Goal: Find contact information: Find contact information

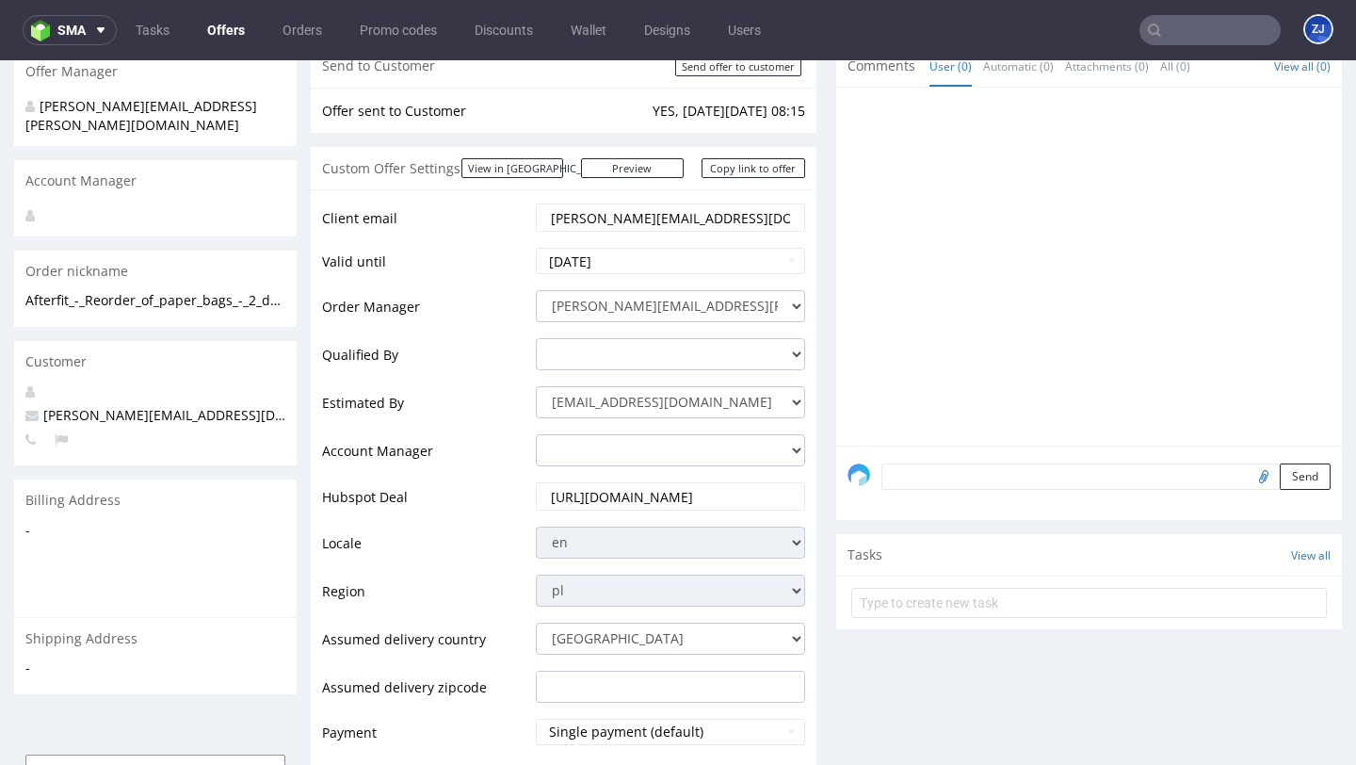
scroll to position [243, 0]
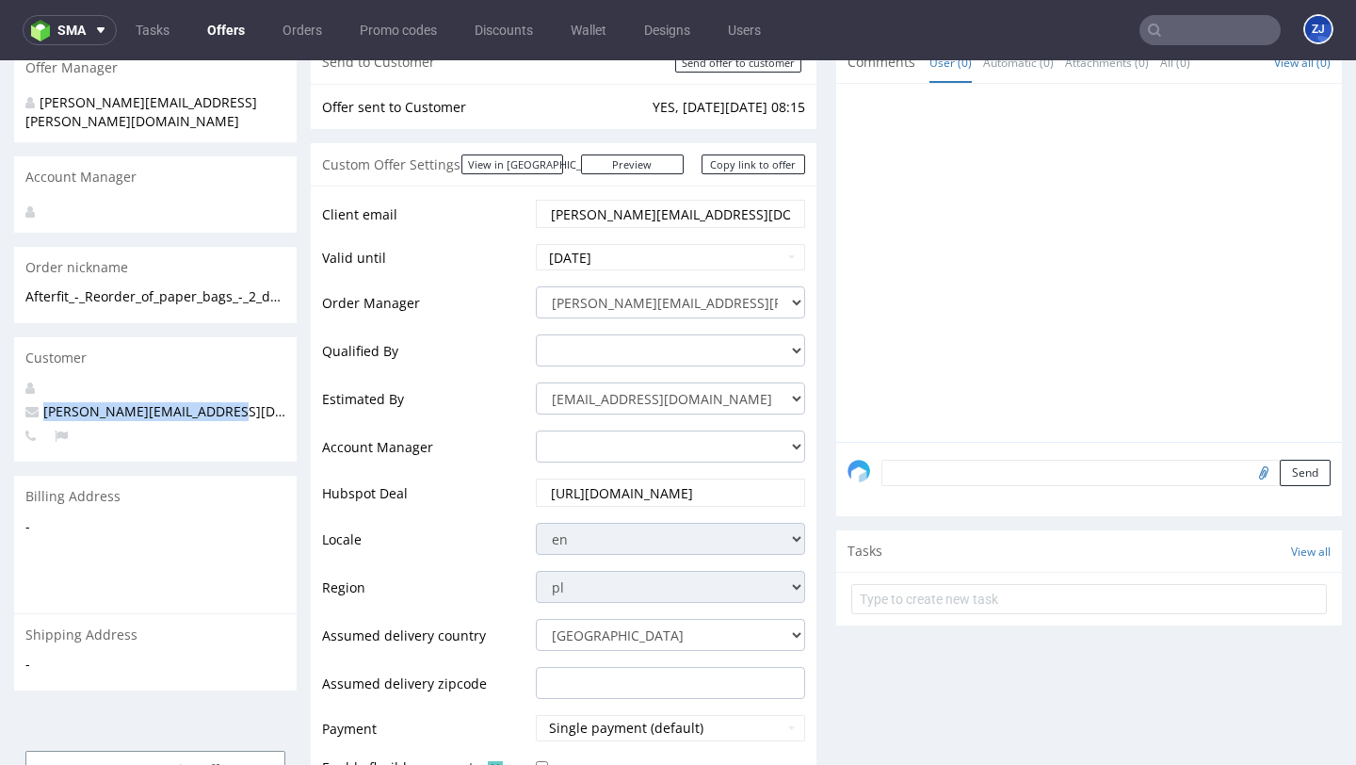
drag, startPoint x: 214, startPoint y: 399, endPoint x: 36, endPoint y: 395, distance: 178.0
click at [36, 402] on p "[PERSON_NAME][EMAIL_ADDRESS][DOMAIN_NAME]" at bounding box center [155, 411] width 260 height 19
copy span "[PERSON_NAME][EMAIL_ADDRESS][DOMAIN_NAME]"
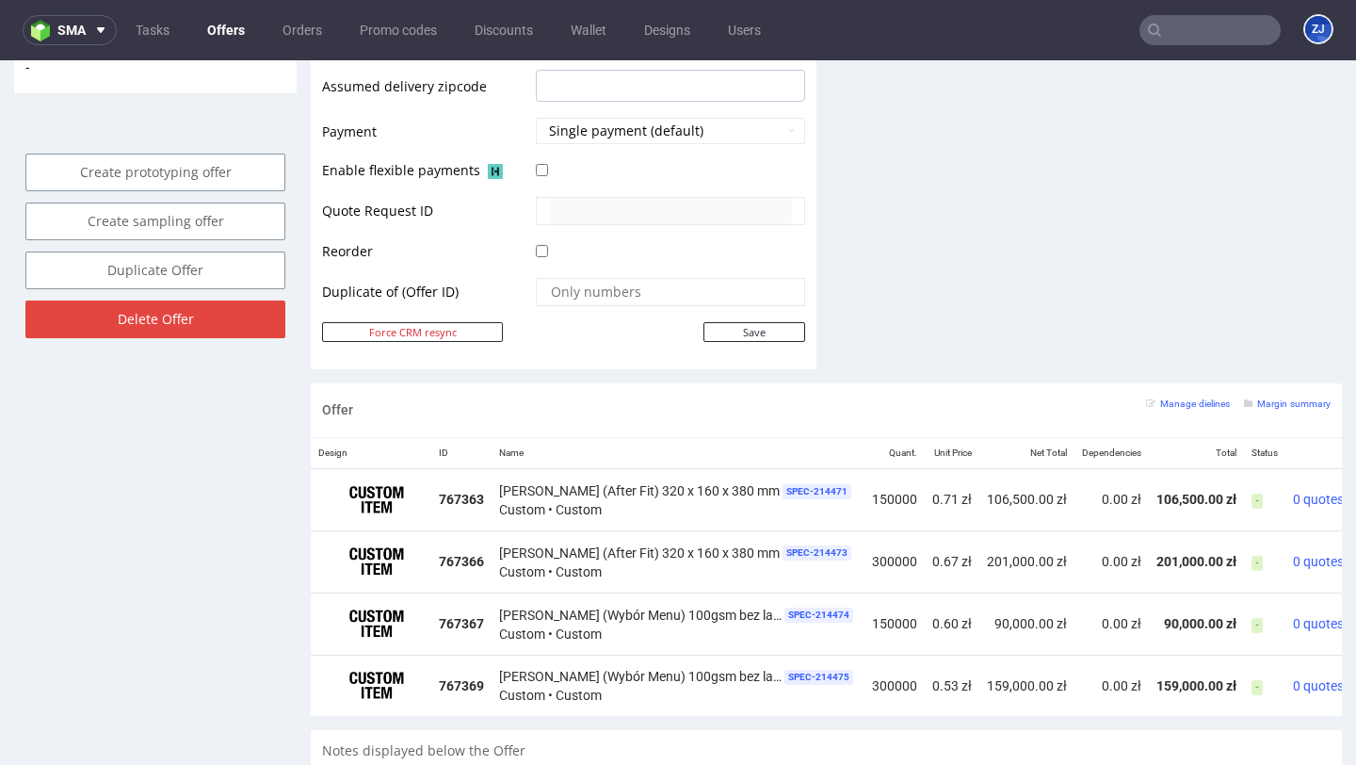
scroll to position [1167, 0]
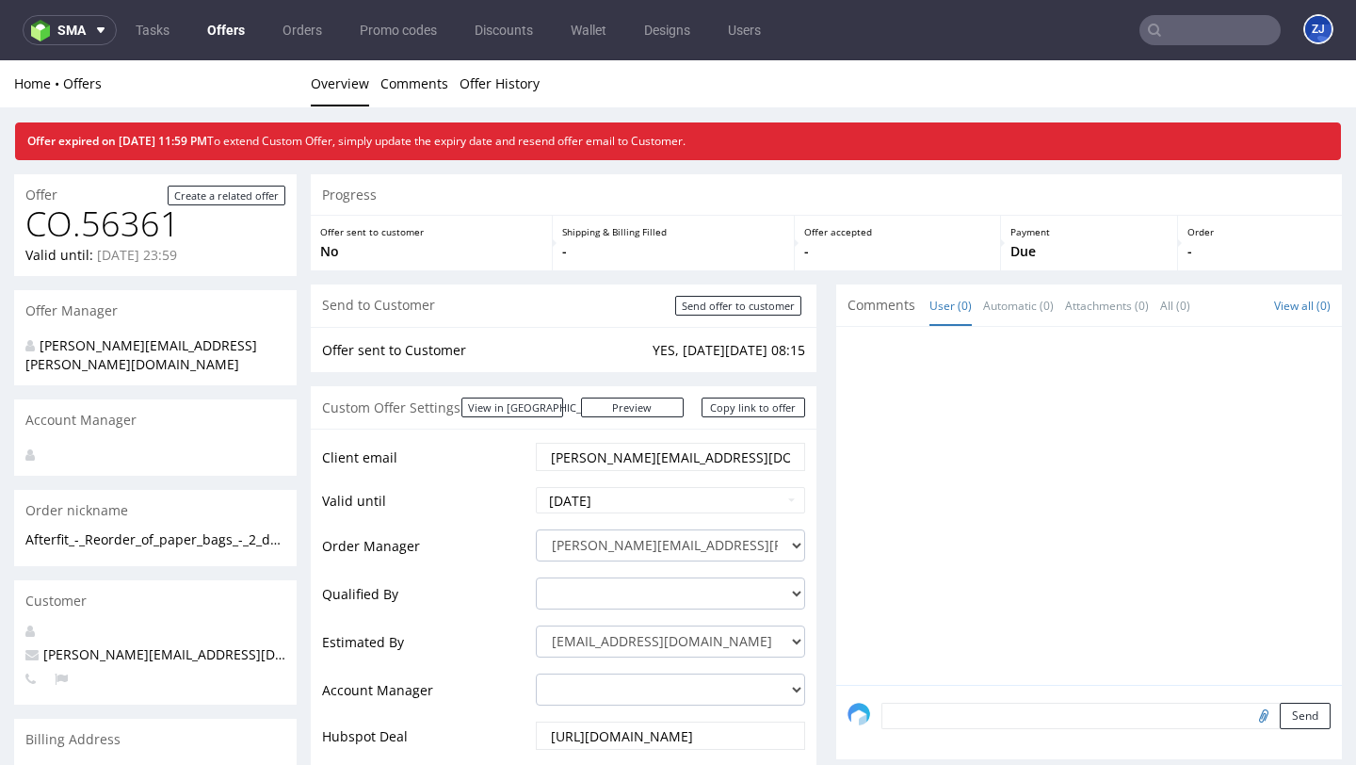
scroll to position [250, 0]
click at [563, 407] on link "View in [GEOGRAPHIC_DATA]" at bounding box center [512, 407] width 102 height 20
